Goal: Communication & Community: Answer question/provide support

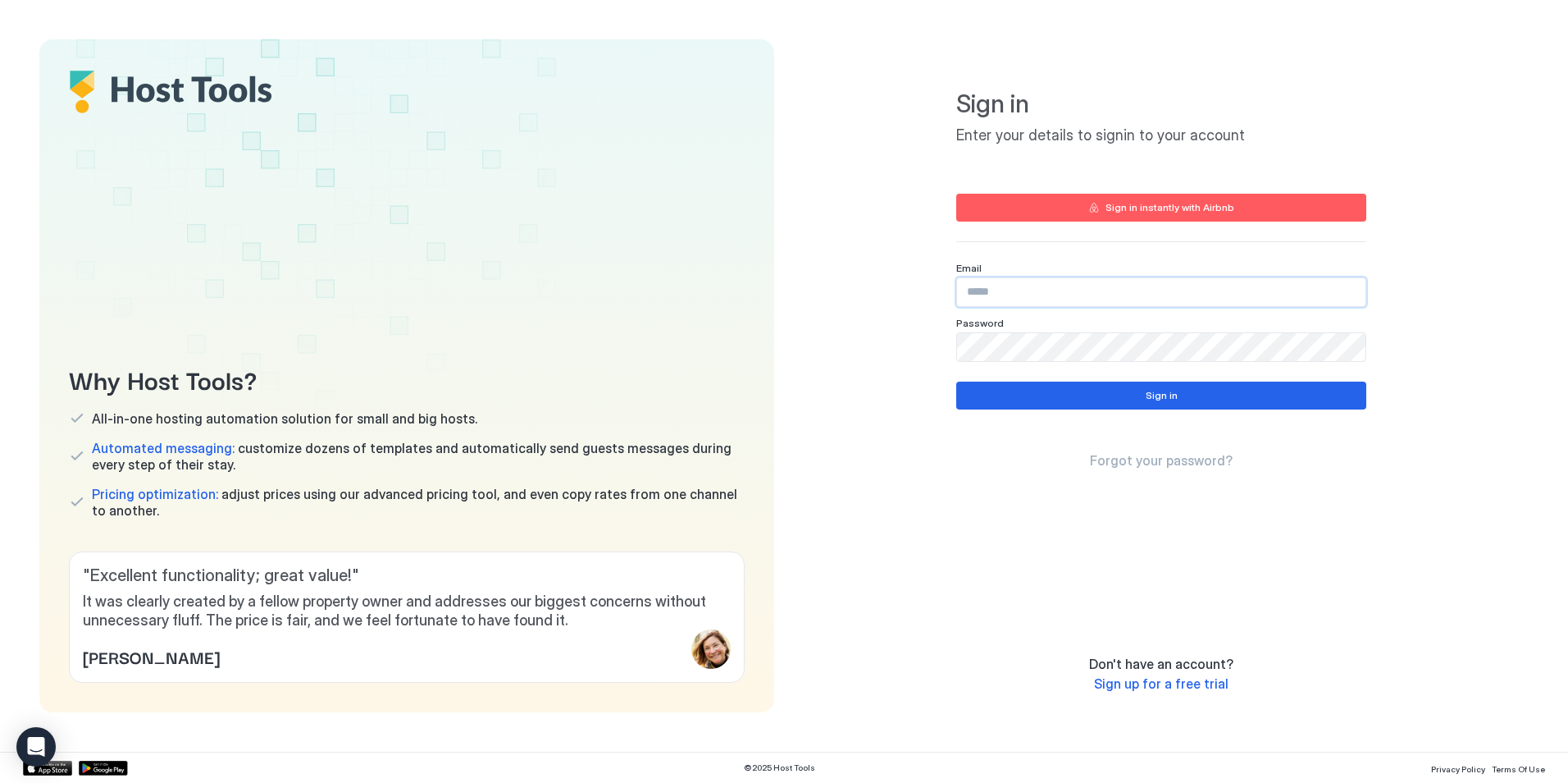
click at [1063, 287] on input "Input Field" at bounding box center [1161, 292] width 409 height 28
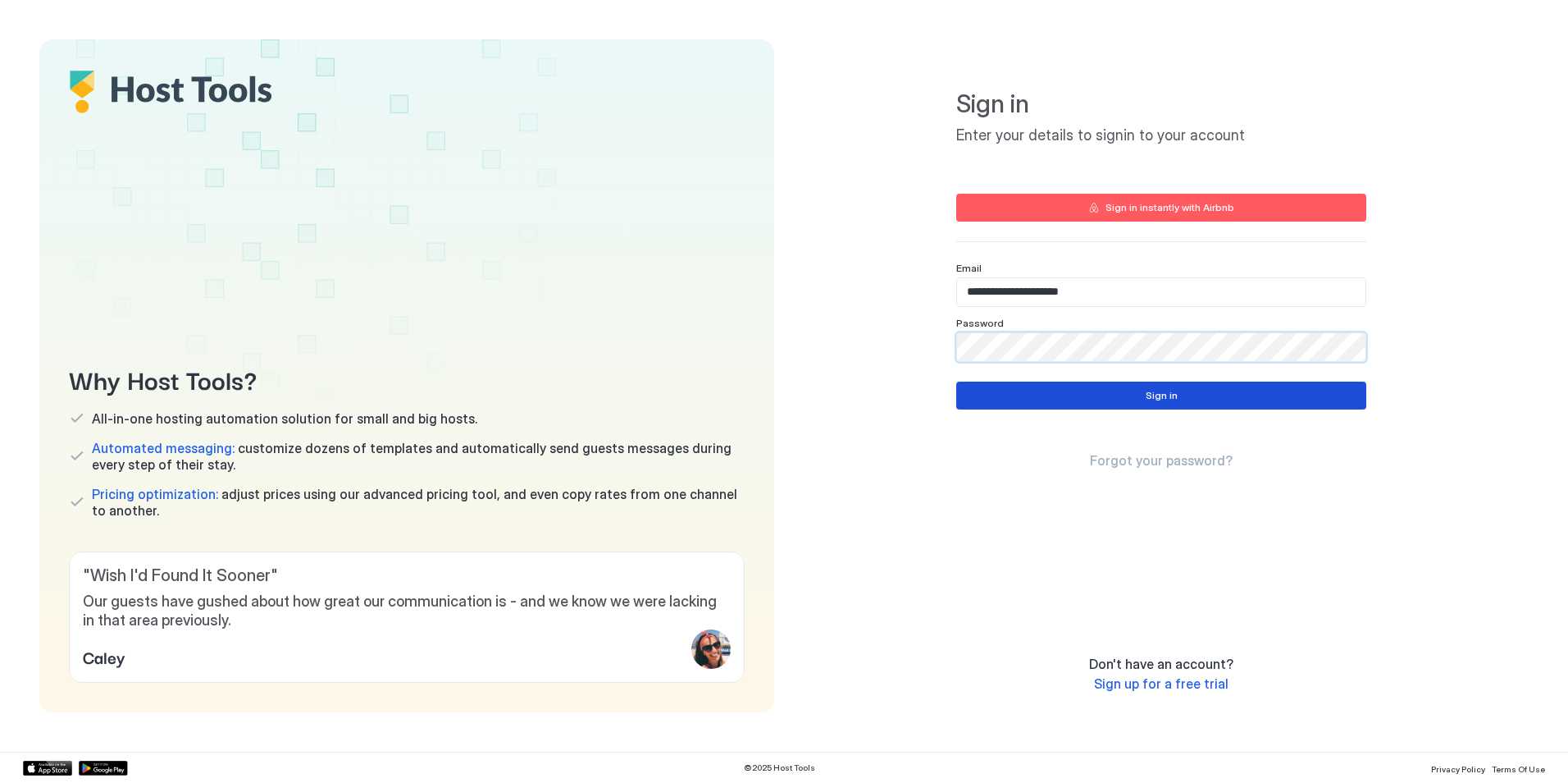
click at [1272, 389] on button "Sign in" at bounding box center [1161, 395] width 411 height 28
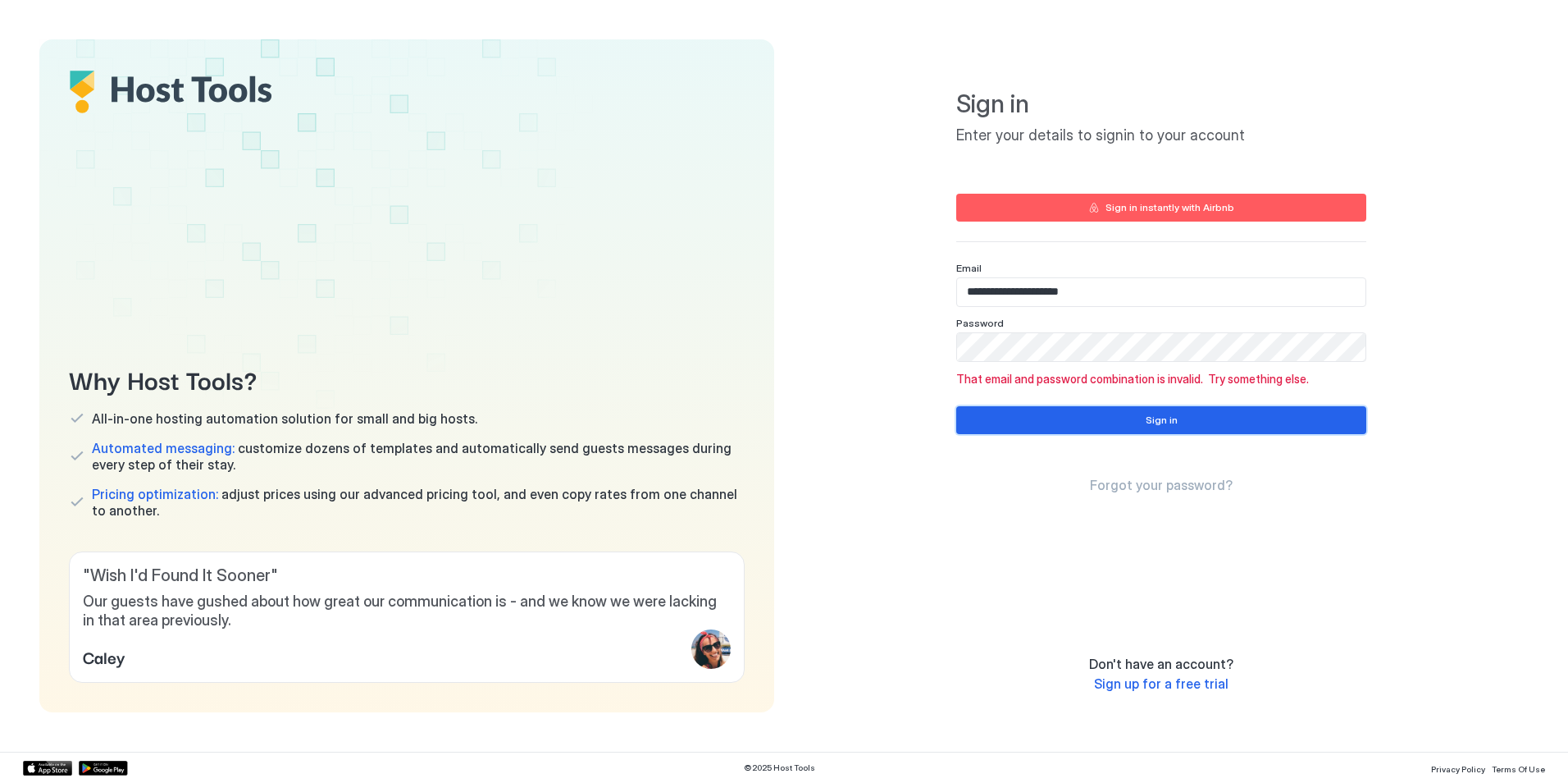
click at [1171, 417] on div "Sign in" at bounding box center [1161, 419] width 32 height 14
click at [697, 271] on div "Why Host Tools? All-in-one hosting automation solution for small and big hosts.…" at bounding box center [784, 376] width 1490 height 673
click at [1173, 284] on input "**********" at bounding box center [1161, 292] width 409 height 28
drag, startPoint x: 1019, startPoint y: 278, endPoint x: 652, endPoint y: 246, distance: 368.4
click at [677, 246] on div "Why Host Tools? All-in-one hosting automation solution for small and big hosts.…" at bounding box center [784, 376] width 1490 height 673
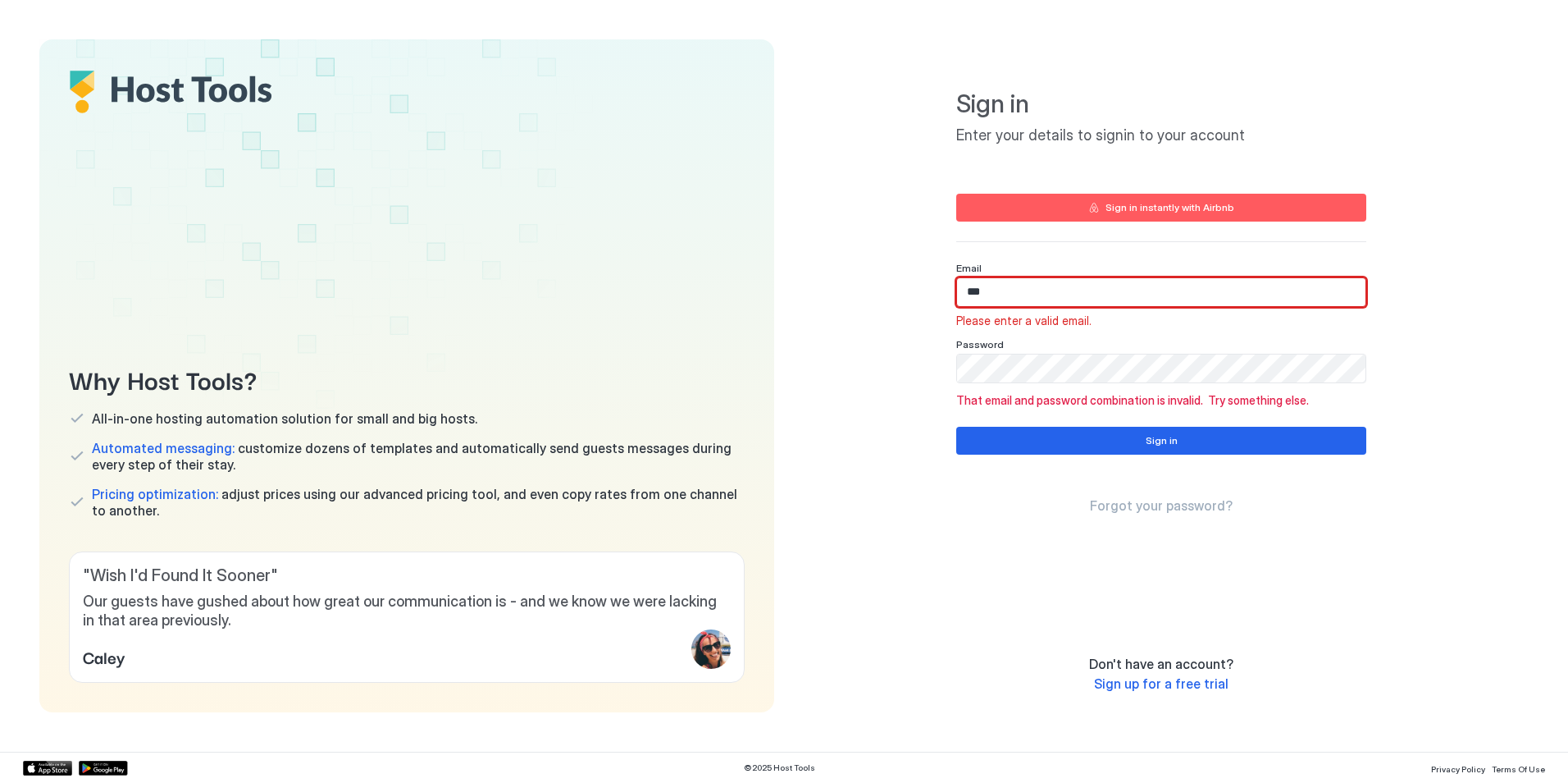
drag, startPoint x: 697, startPoint y: 328, endPoint x: 708, endPoint y: 326, distance: 11.2
click at [697, 328] on div "Why Host Tools? All-in-one hosting automation solution for small and big hosts.…" at bounding box center [407, 376] width 735 height 673
click at [1015, 289] on input "***" at bounding box center [1161, 292] width 409 height 28
click at [1022, 298] on input "***" at bounding box center [1161, 292] width 409 height 28
click at [1097, 294] on input "***" at bounding box center [1161, 292] width 409 height 28
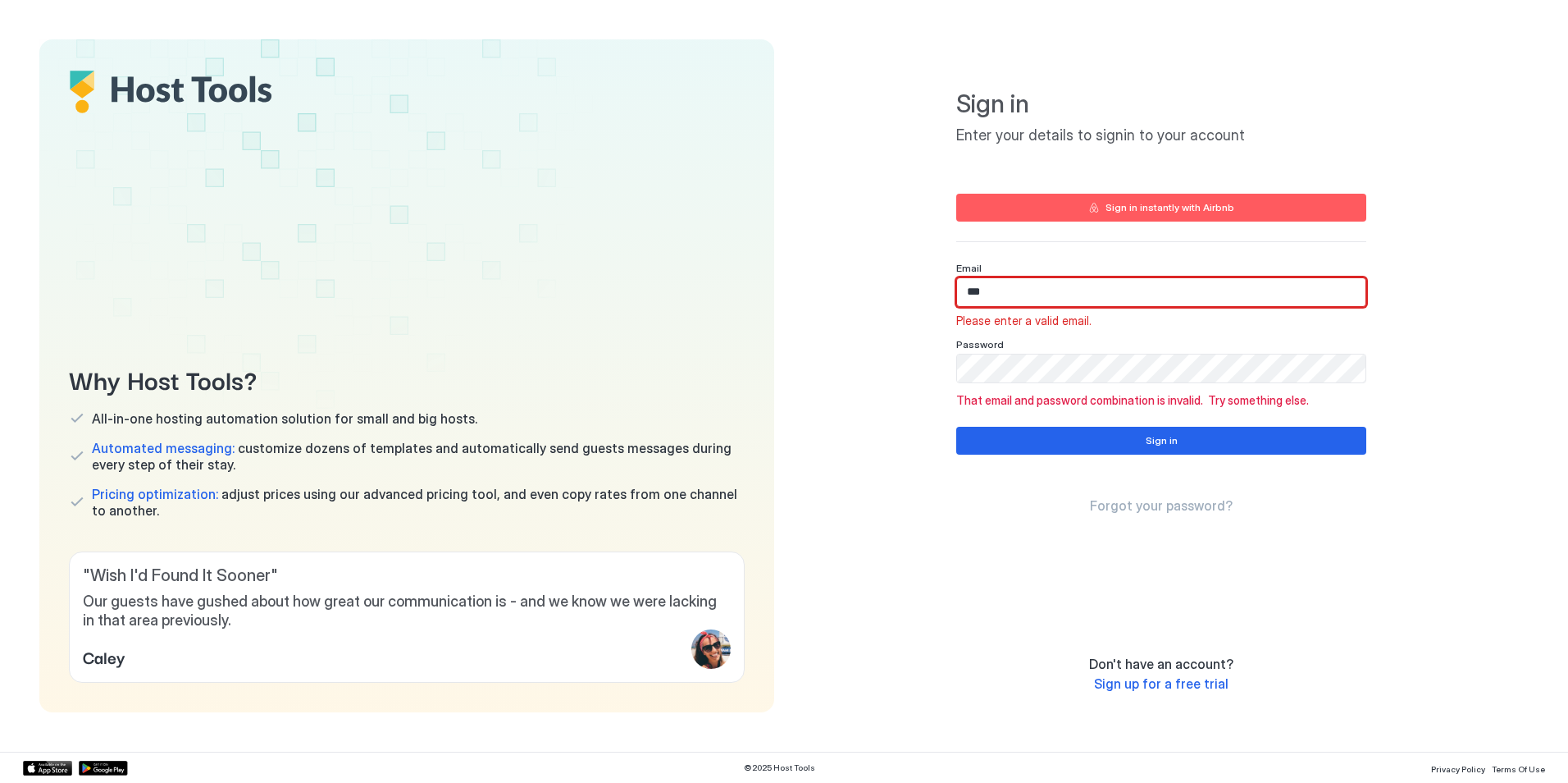
type input "**********"
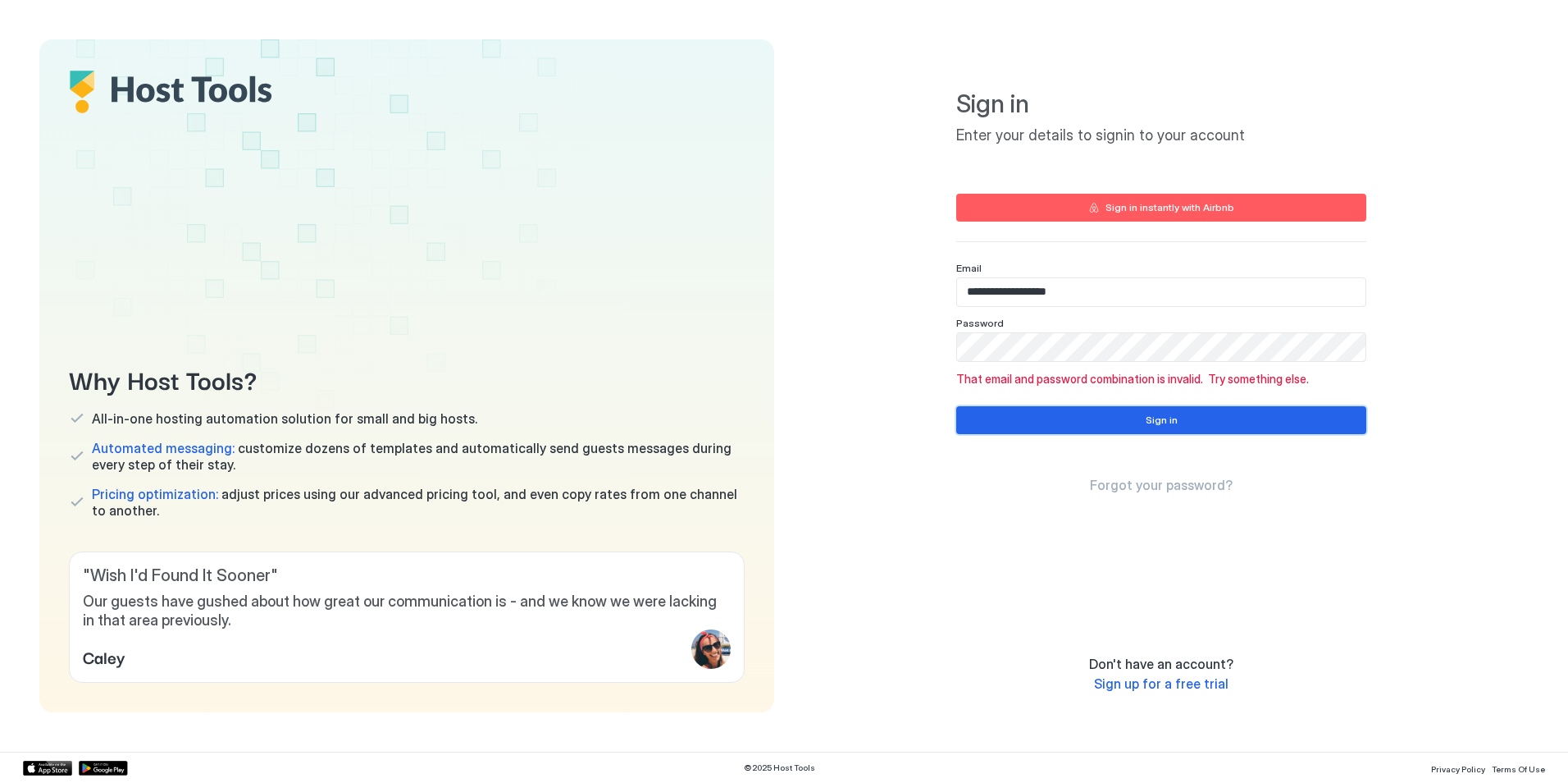
click at [1039, 410] on button "Sign in" at bounding box center [1161, 419] width 411 height 28
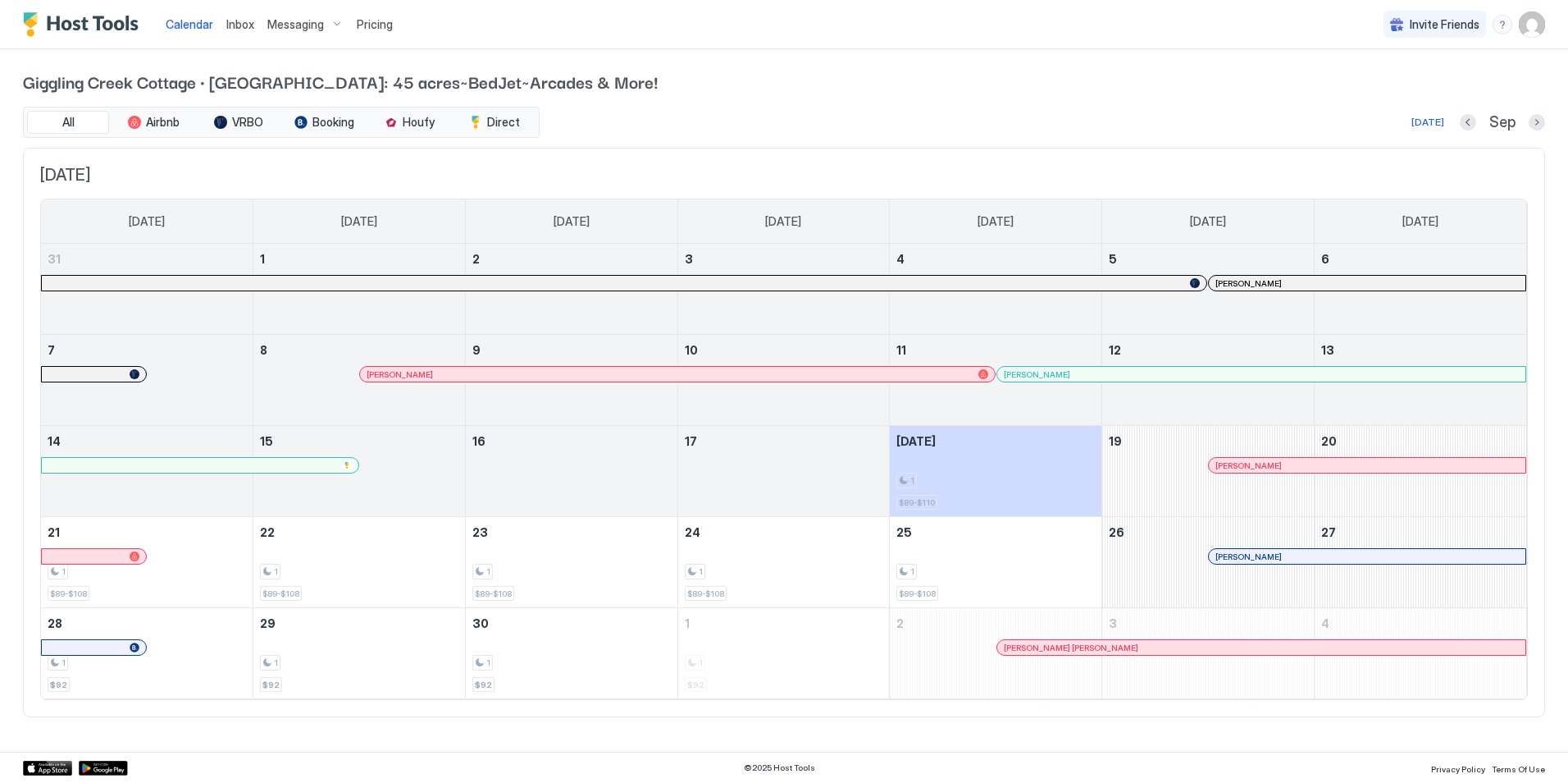
click at [279, 18] on span "Messaging" at bounding box center [295, 24] width 57 height 14
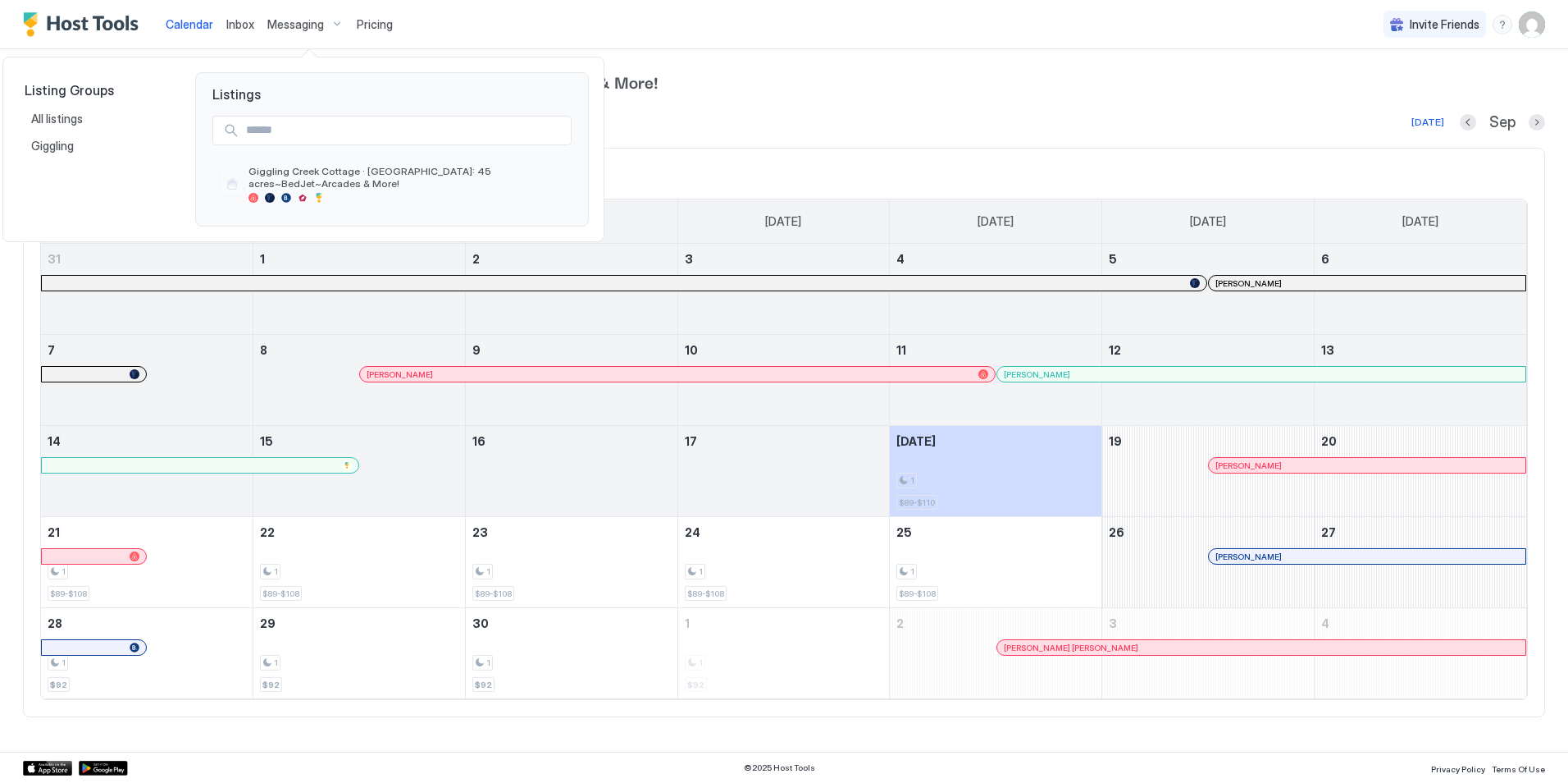
click at [280, 23] on div at bounding box center [784, 392] width 1568 height 783
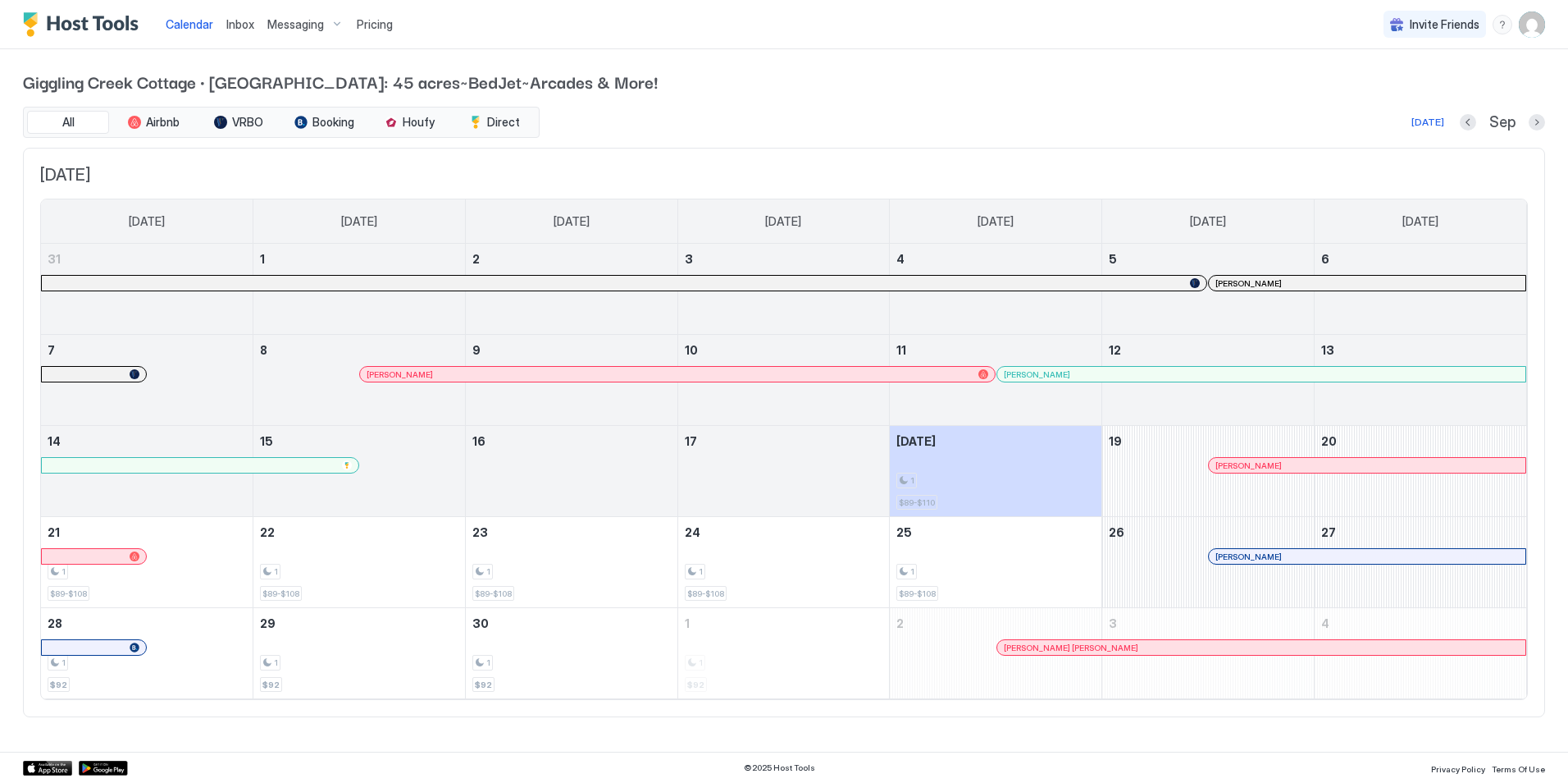
click at [282, 23] on span "Messaging" at bounding box center [295, 24] width 57 height 14
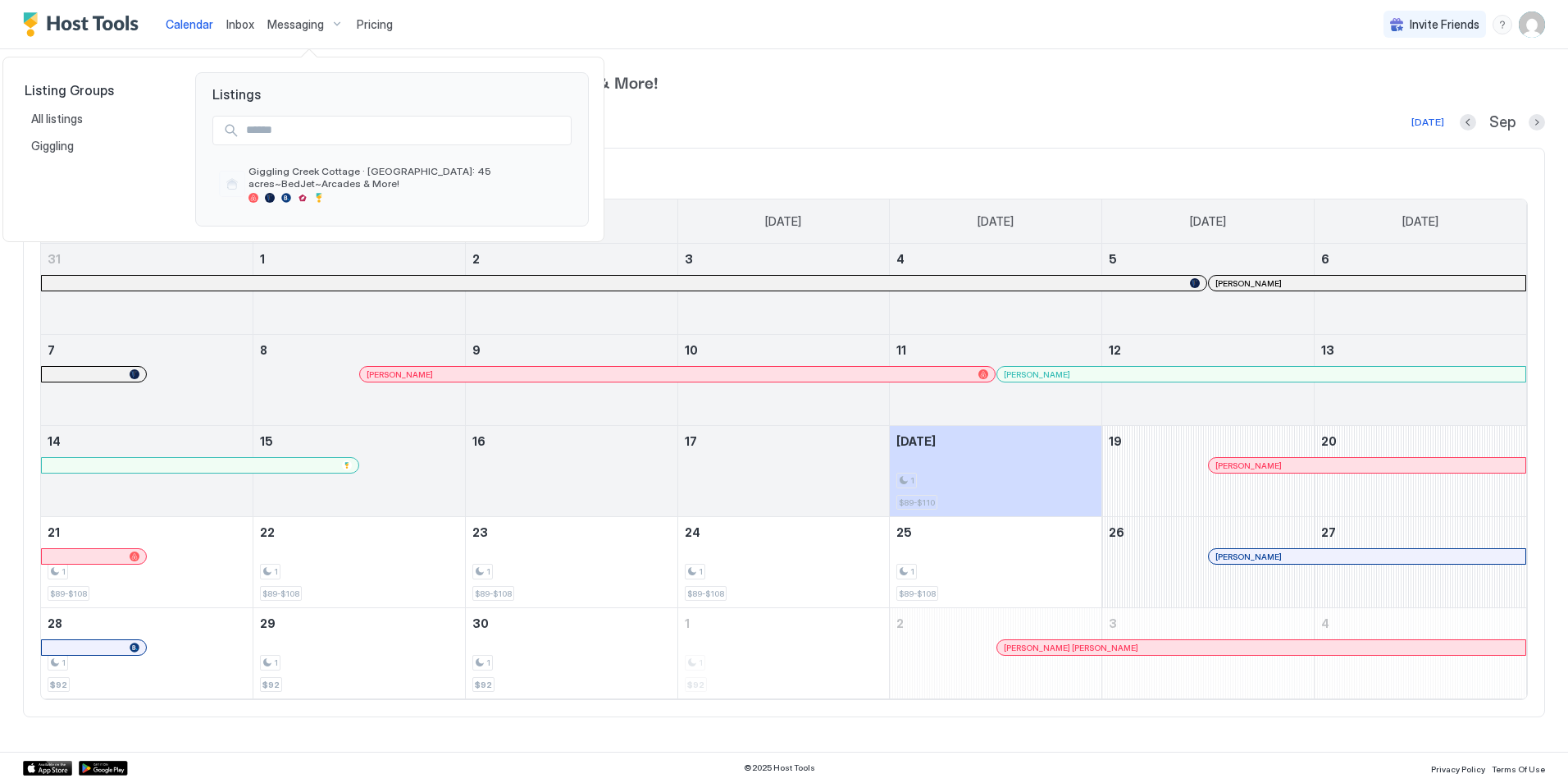
click at [329, 25] on div at bounding box center [784, 392] width 1568 height 783
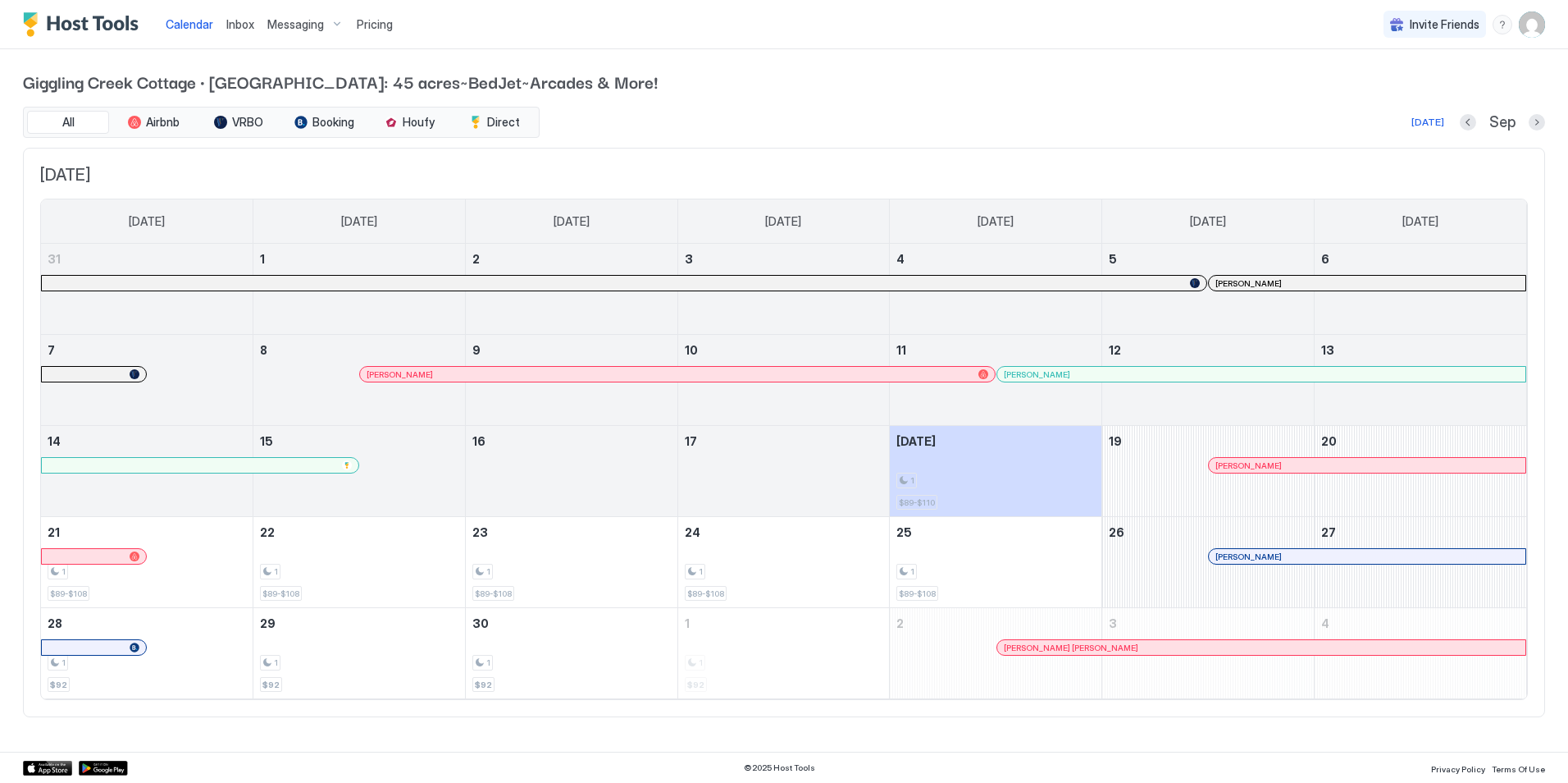
click at [333, 25] on div "Messaging" at bounding box center [306, 24] width 90 height 28
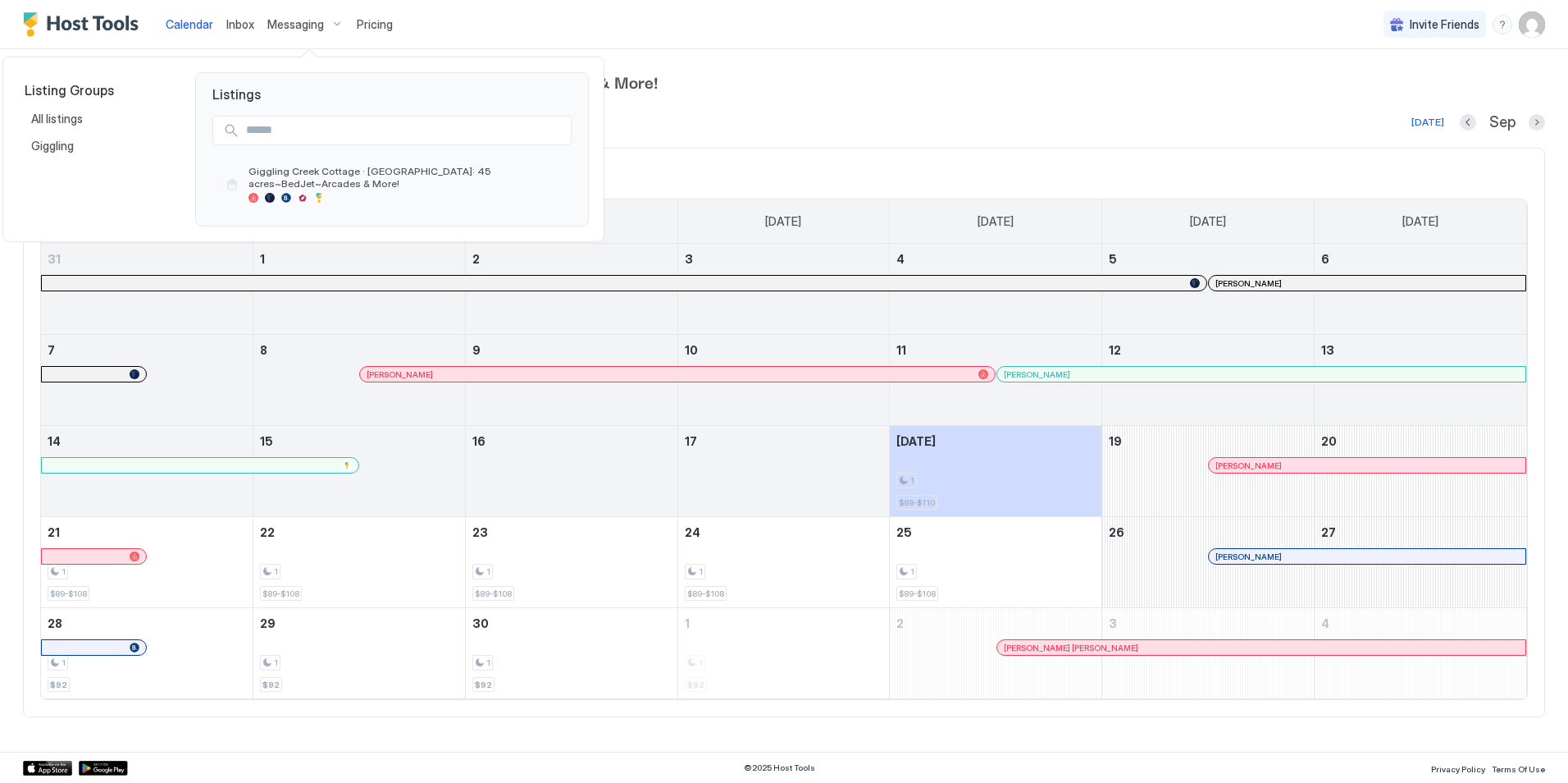
click at [333, 25] on div at bounding box center [784, 392] width 1568 height 783
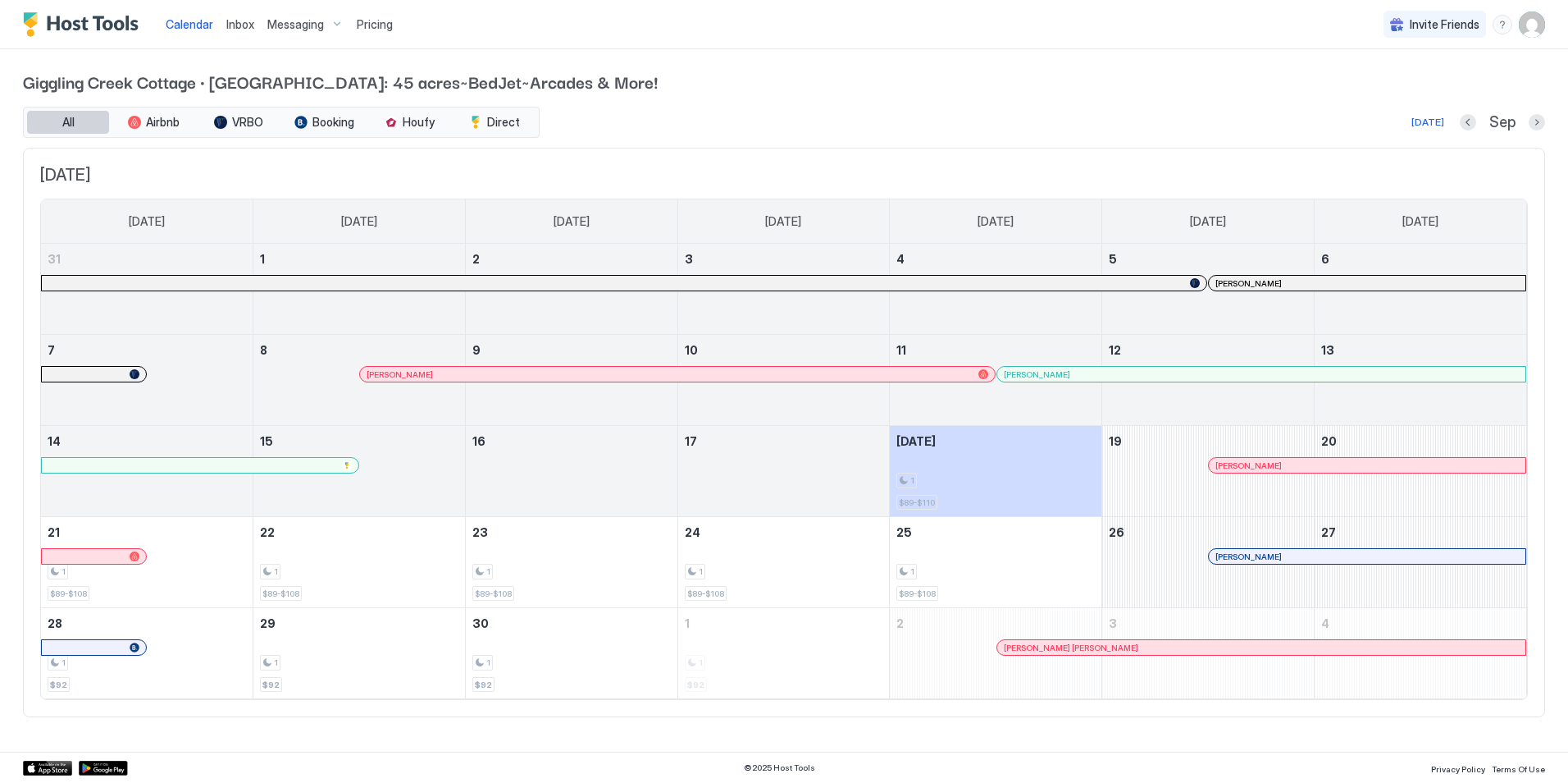
click at [74, 119] on span "All" at bounding box center [68, 122] width 13 height 14
click at [93, 122] on button "All" at bounding box center [67, 122] width 82 height 23
click at [237, 26] on span "Inbox" at bounding box center [240, 24] width 28 height 14
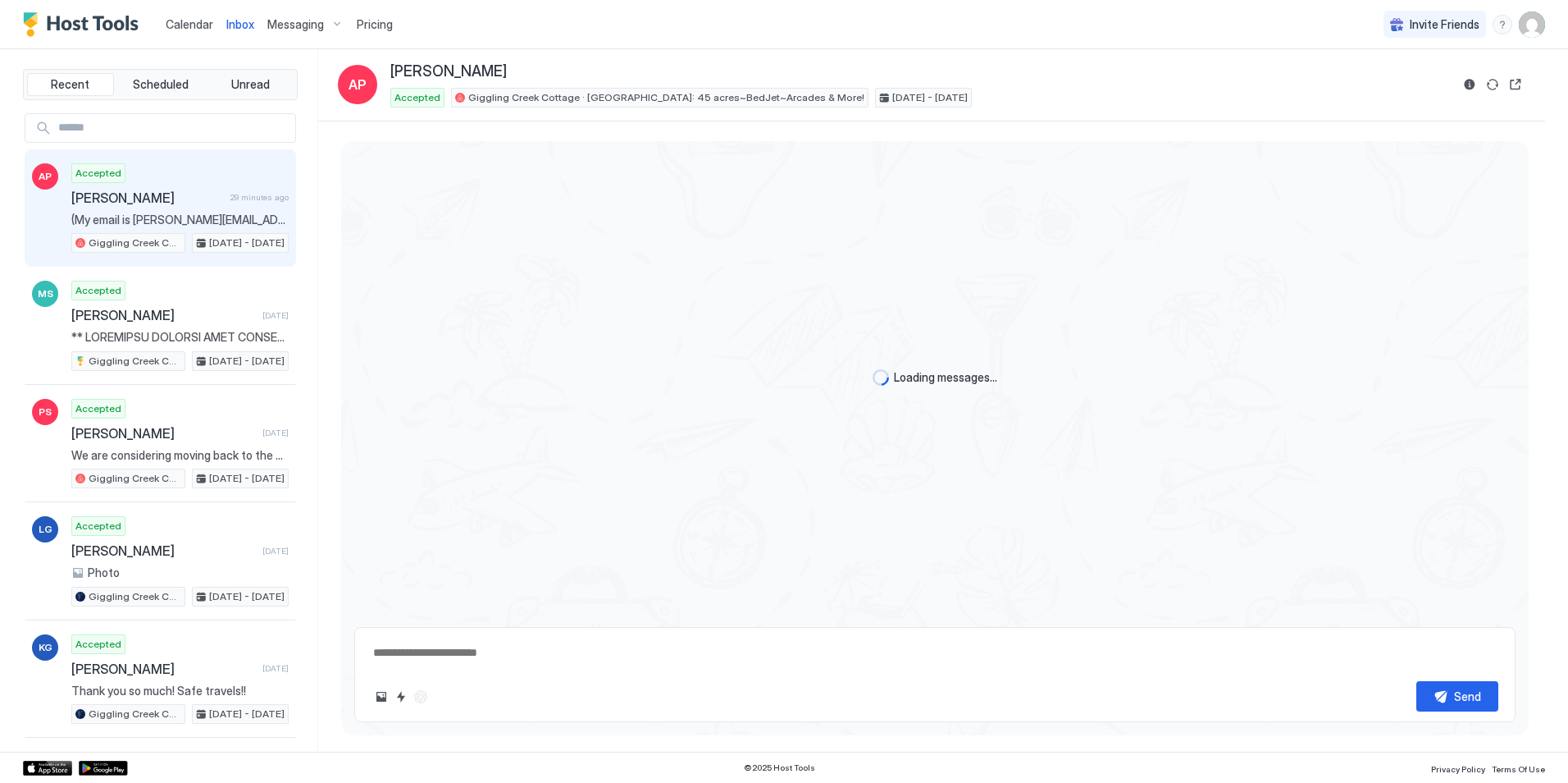
type textarea "*"
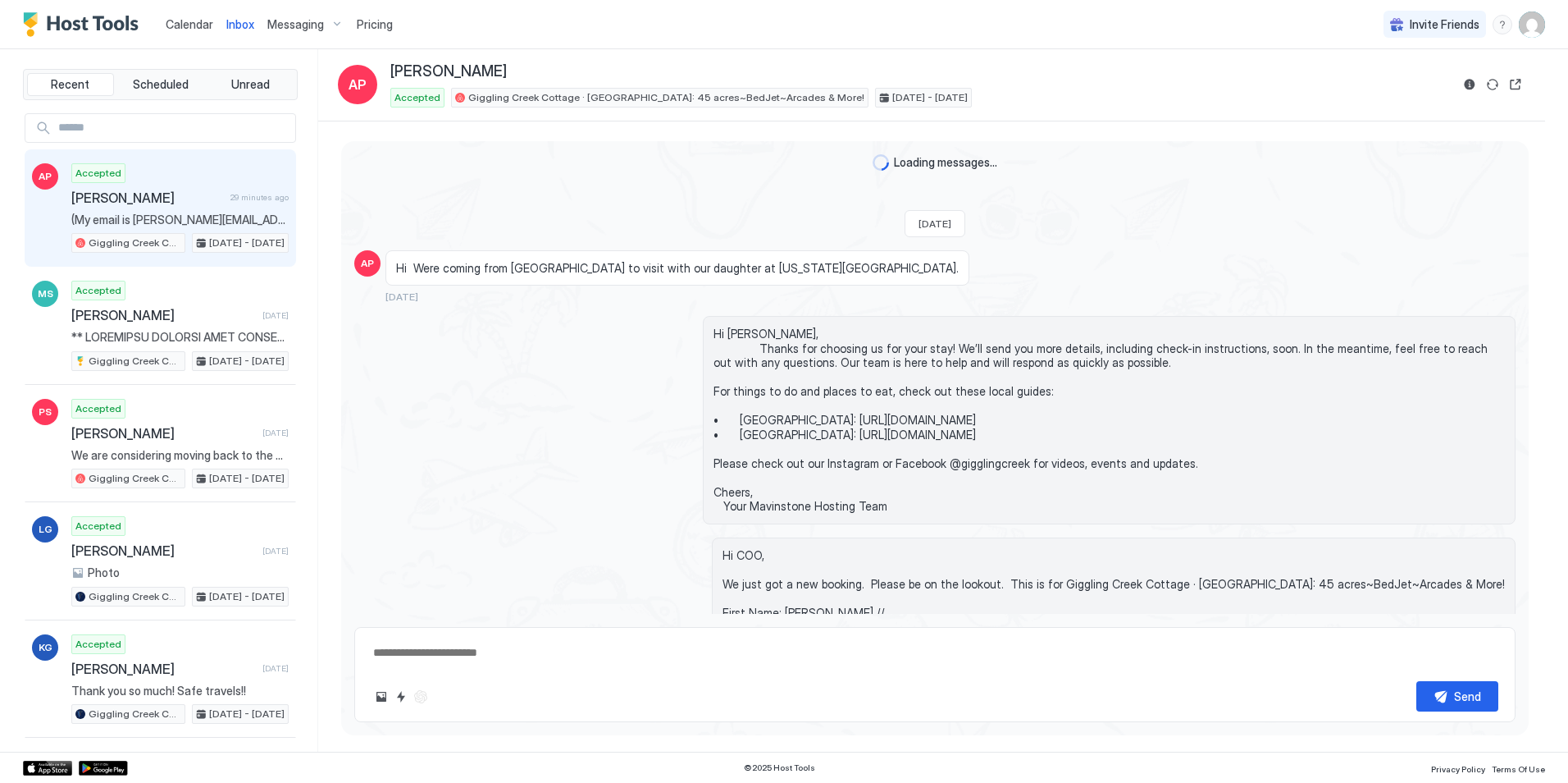
scroll to position [3939, 0]
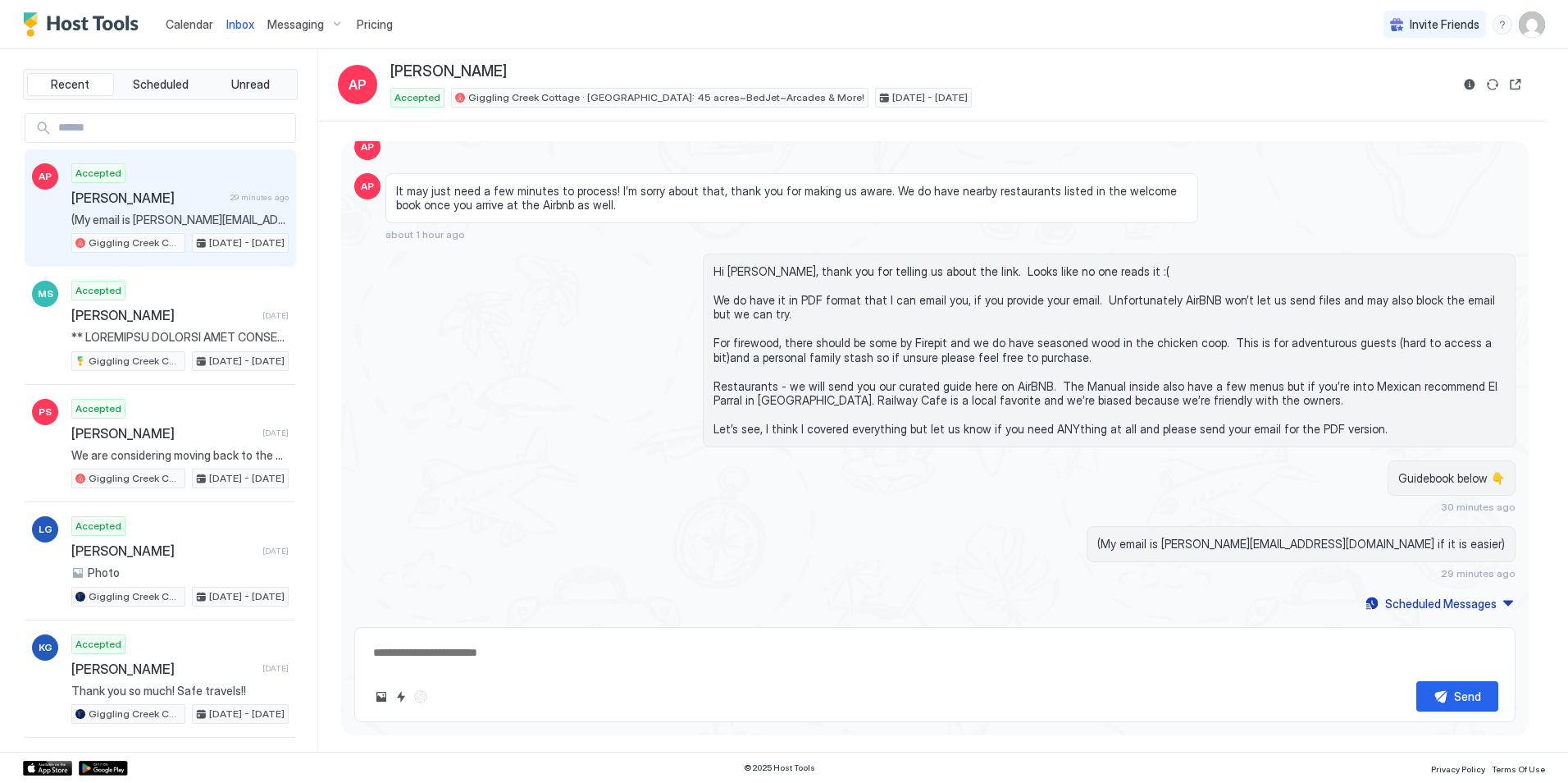
click at [317, 25] on span "Messaging" at bounding box center [295, 24] width 57 height 14
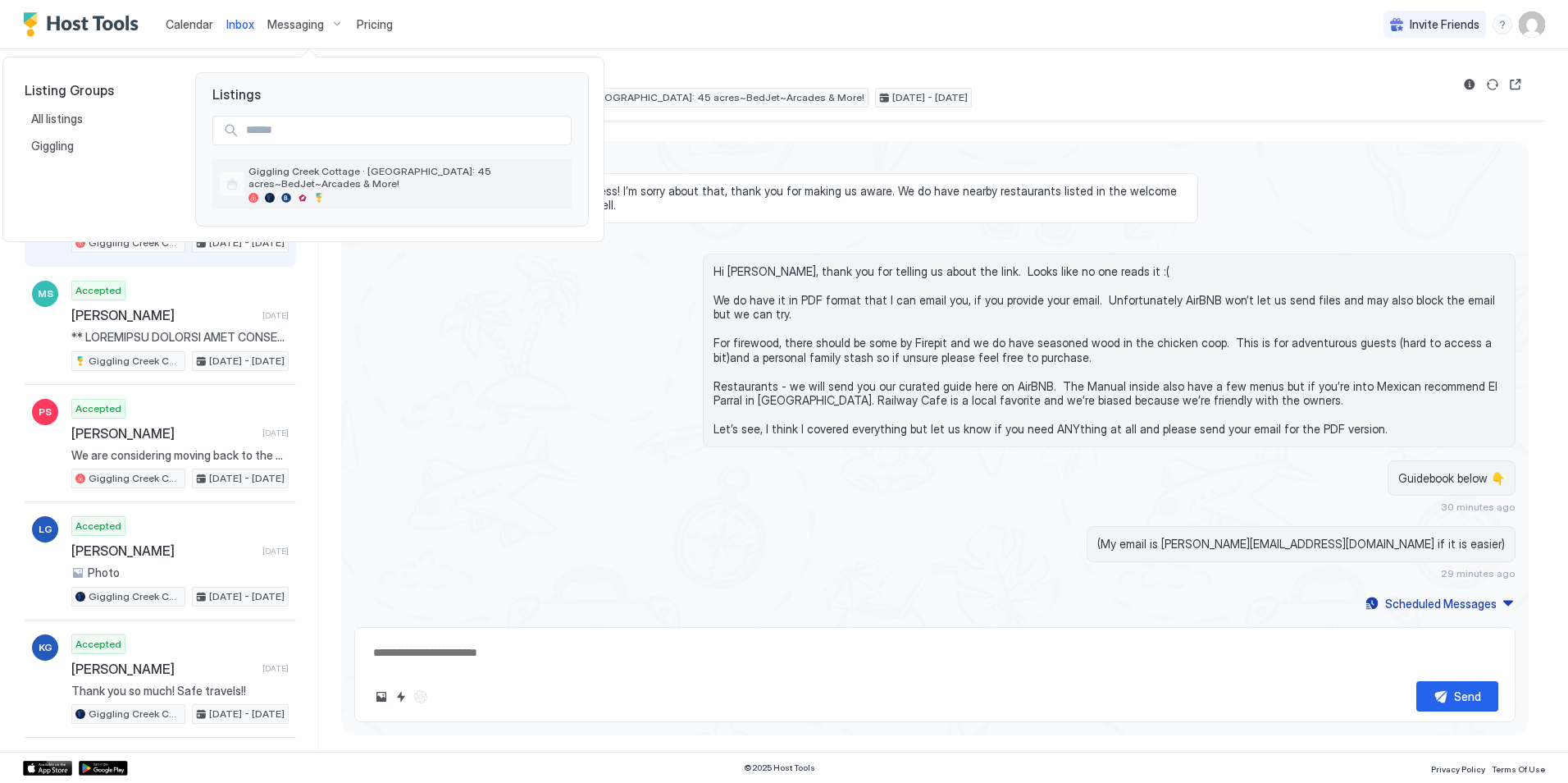
click at [290, 176] on span "Giggling Creek Cottage · [GEOGRAPHIC_DATA]: 45 acres~BedJet~Arcades & More!" at bounding box center [407, 177] width 317 height 25
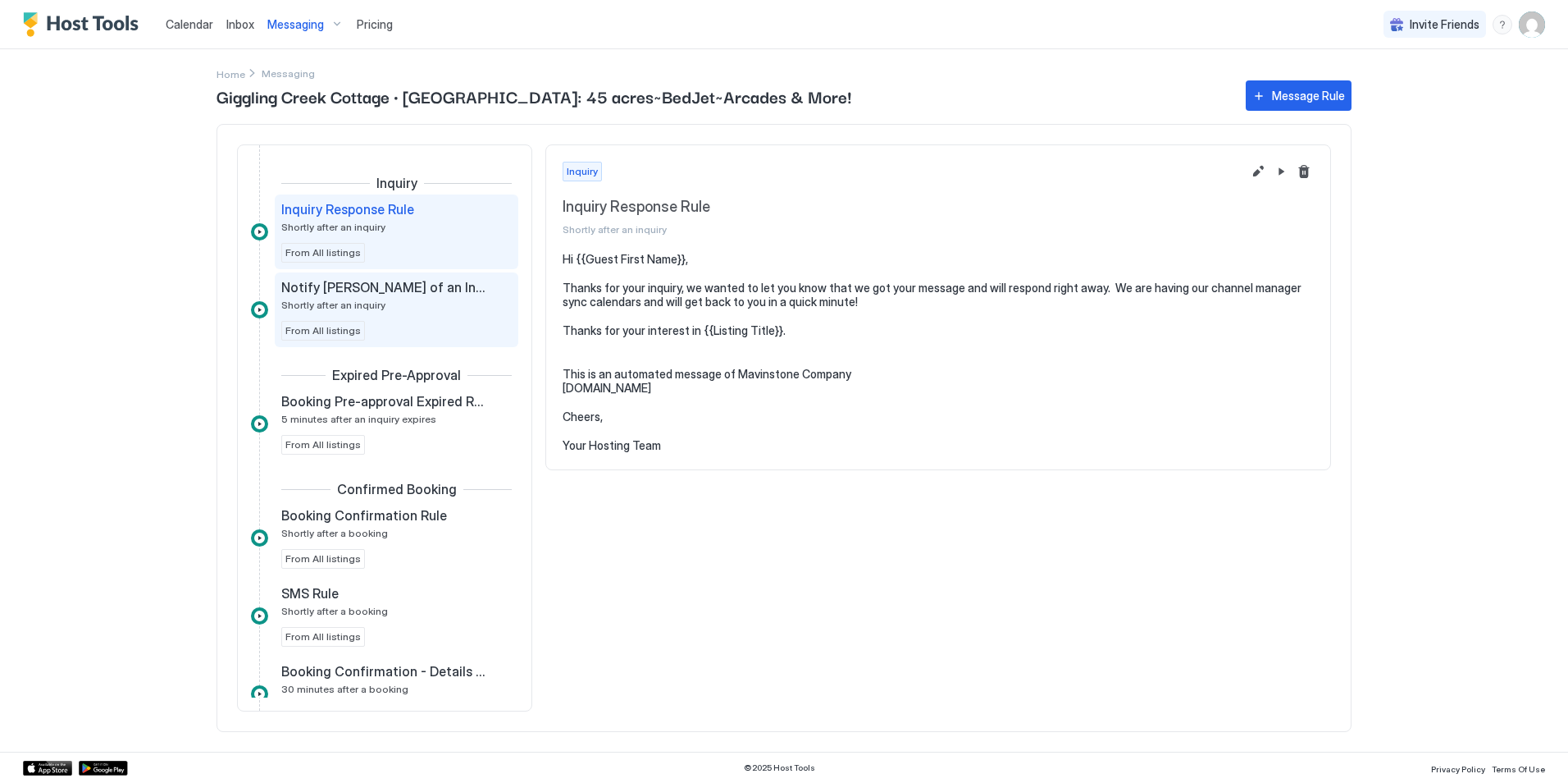
click at [375, 295] on span "Notify [PERSON_NAME] of an Inquiry!" at bounding box center [384, 286] width 204 height 16
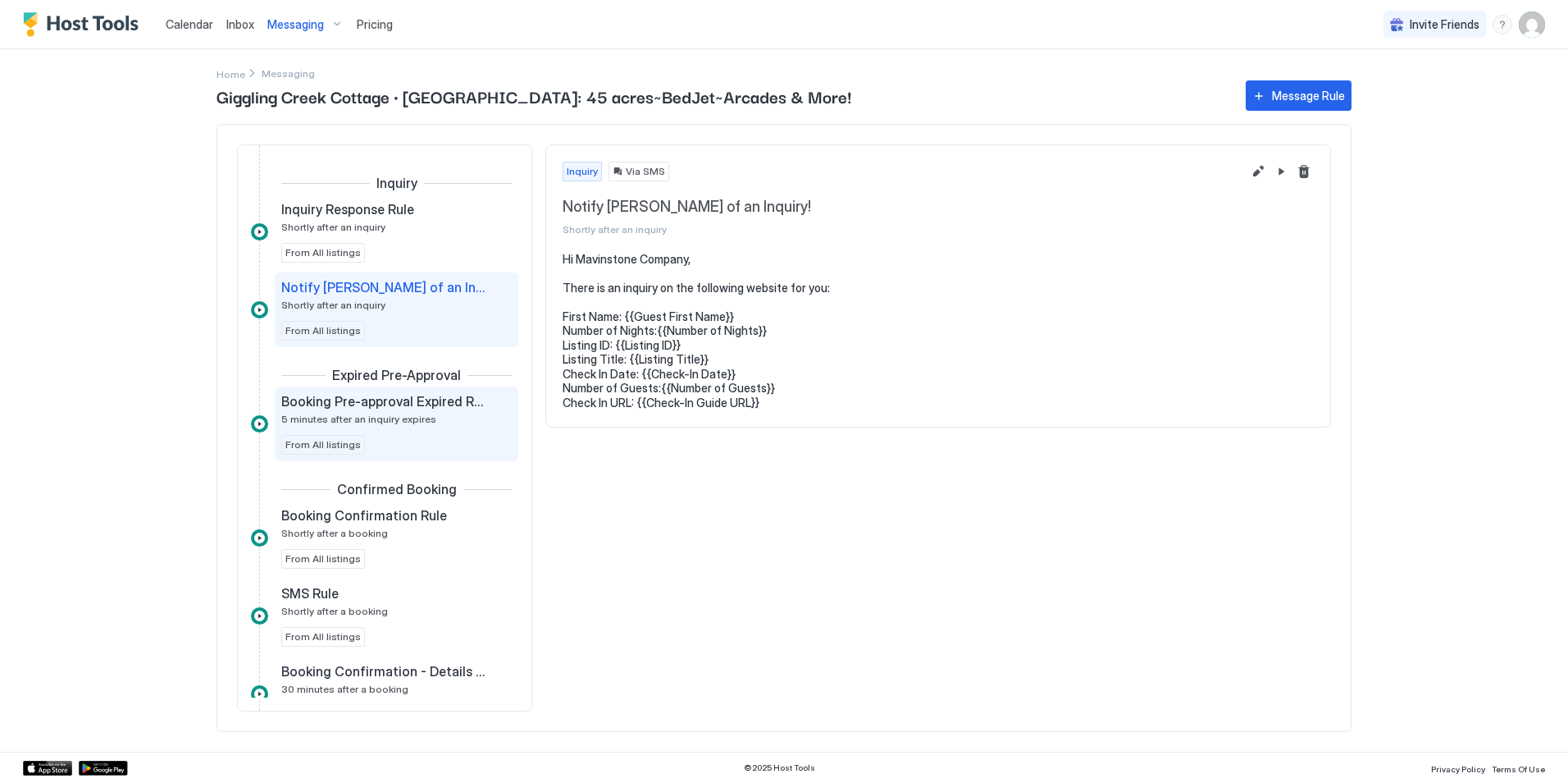
click at [379, 398] on span "Booking Pre-approval Expired Rule" at bounding box center [384, 401] width 204 height 16
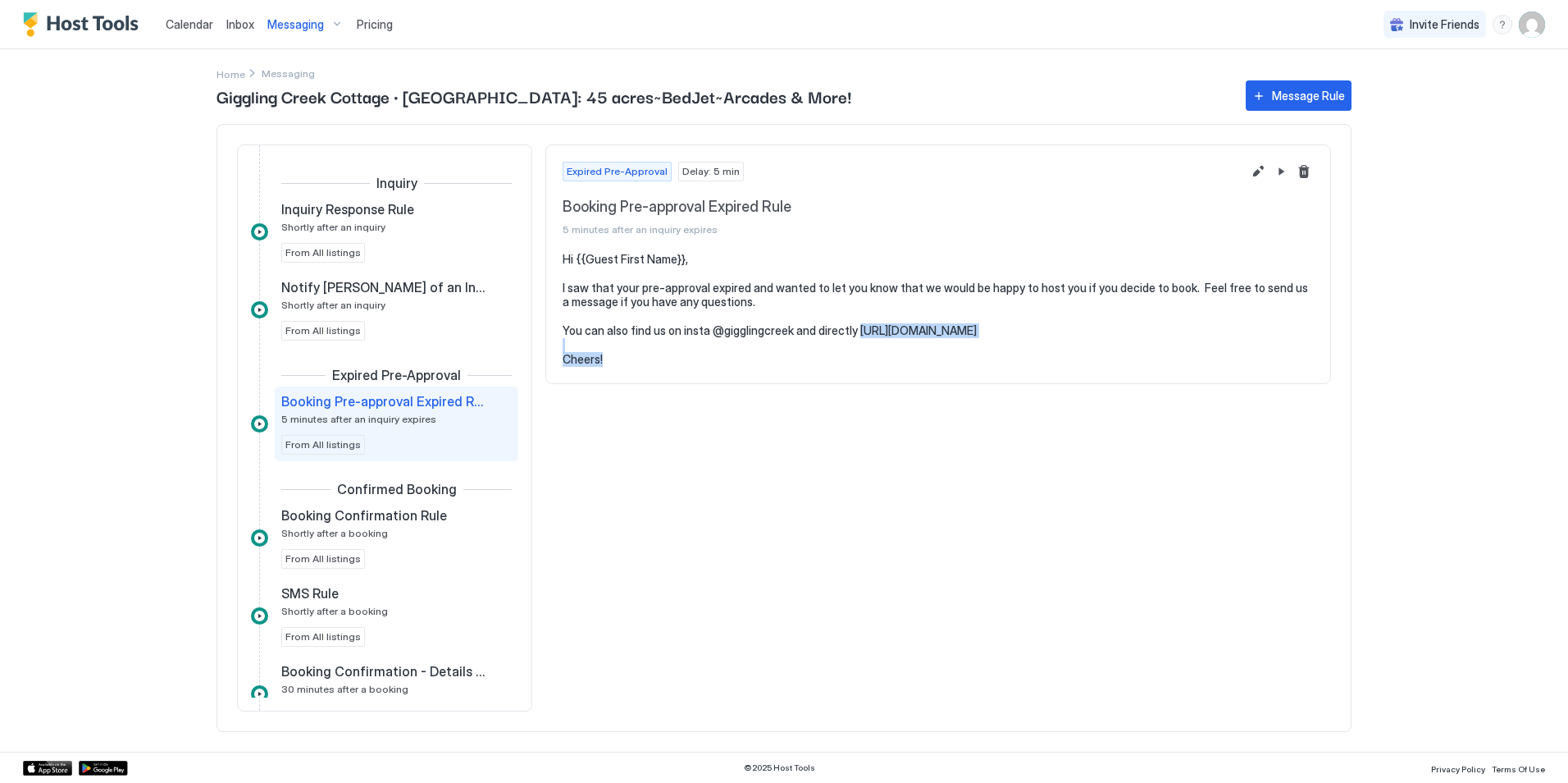
drag, startPoint x: 997, startPoint y: 336, endPoint x: 857, endPoint y: 332, distance: 140.1
click at [857, 332] on pre "Hi {{Guest First Name}}, I saw that your pre-approval expired and wanted to let…" at bounding box center [939, 309] width 752 height 115
copy pre "[URL][DOMAIN_NAME]"
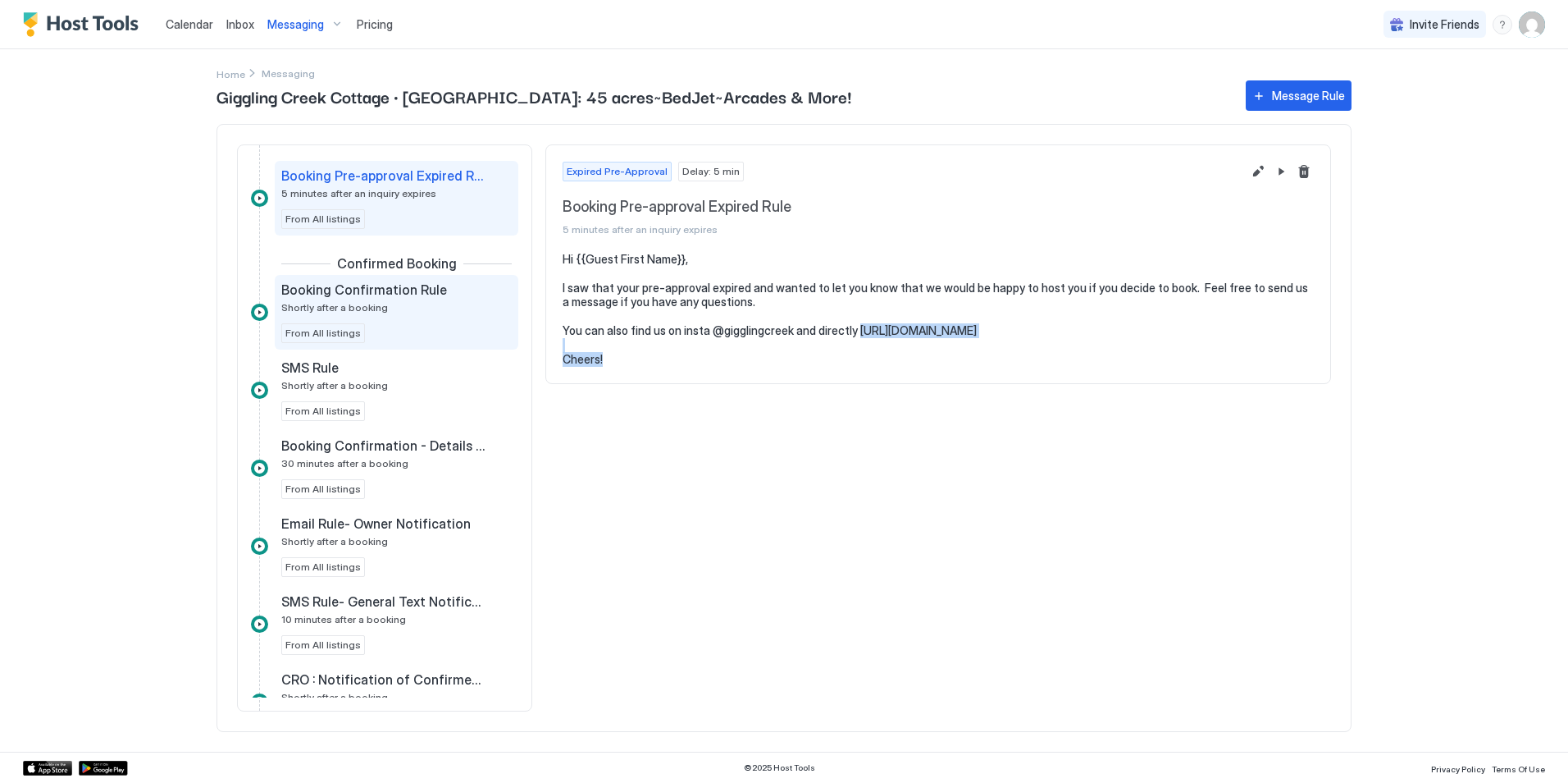
scroll to position [246, 0]
